Goal: Transaction & Acquisition: Purchase product/service

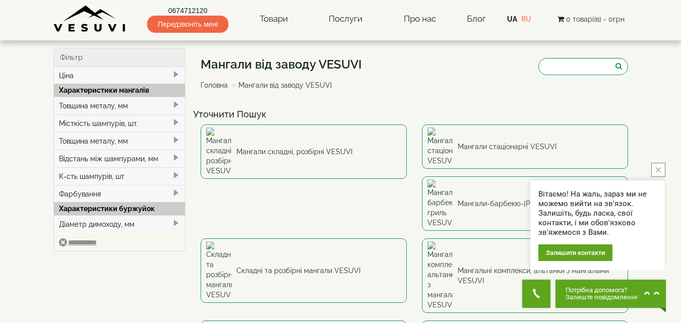
click at [656, 170] on icon "close button" at bounding box center [657, 169] width 5 height 5
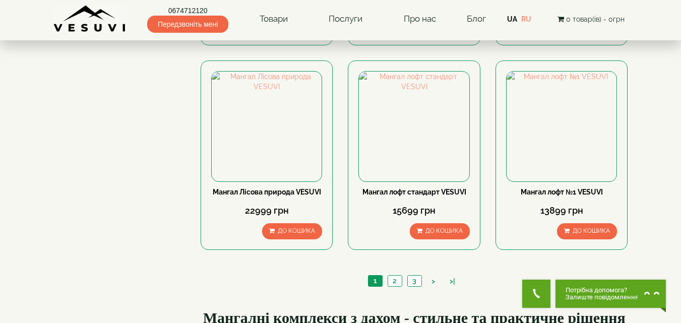
scroll to position [927, 0]
click at [393, 282] on link "2" at bounding box center [394, 280] width 14 height 11
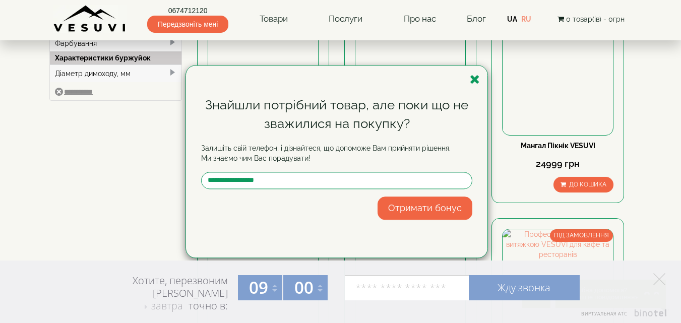
scroll to position [114, 0]
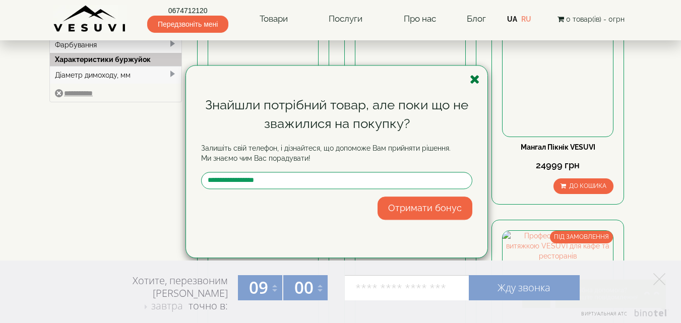
click at [475, 78] on icon "button" at bounding box center [475, 79] width 10 height 13
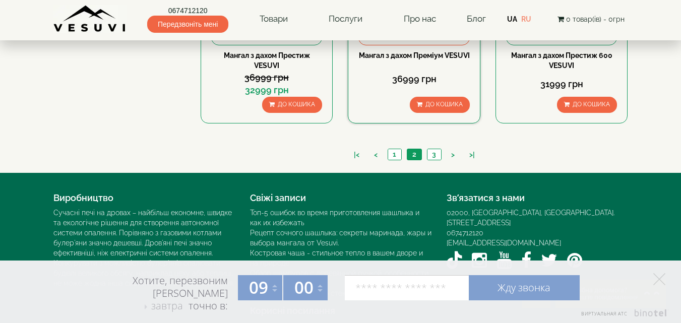
scroll to position [1076, 0]
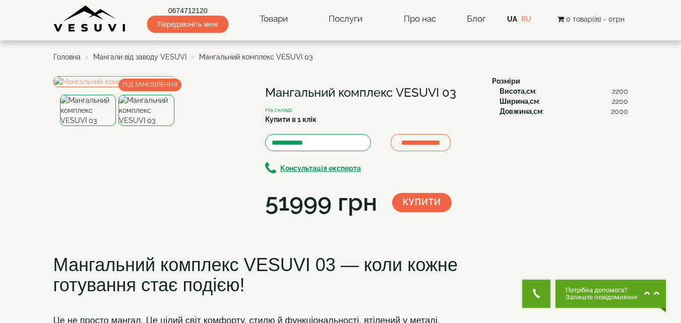
click at [150, 126] on img at bounding box center [146, 110] width 56 height 31
